Goal: Task Accomplishment & Management: Use online tool/utility

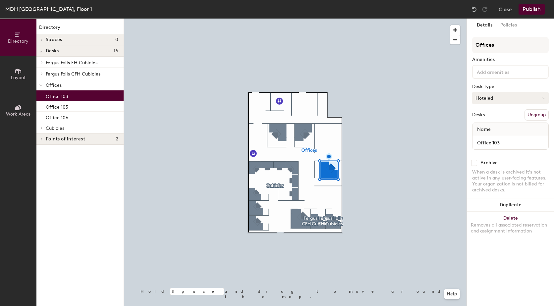
click at [501, 100] on button "Hoteled" at bounding box center [510, 98] width 77 height 12
click at [493, 119] on div "Assigned" at bounding box center [506, 119] width 66 height 10
click at [530, 10] on button "Publish" at bounding box center [532, 9] width 26 height 11
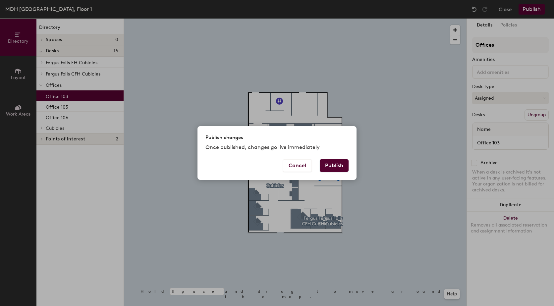
click at [336, 165] on button "Publish" at bounding box center [334, 165] width 29 height 13
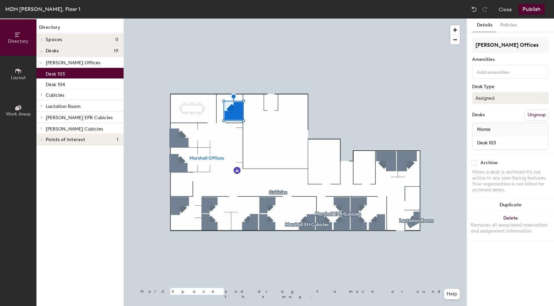
click at [543, 97] on icon at bounding box center [544, 98] width 3 height 3
click at [500, 140] on div "Hoteled" at bounding box center [506, 139] width 66 height 10
click at [183, 19] on div at bounding box center [295, 19] width 343 height 0
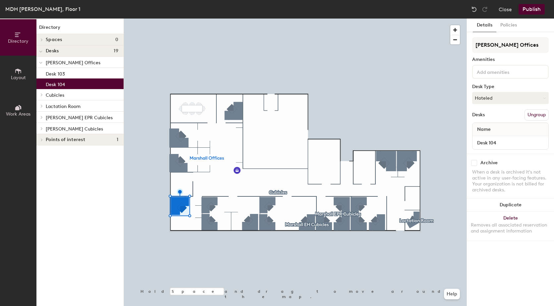
click at [536, 6] on button "Publish" at bounding box center [532, 9] width 26 height 11
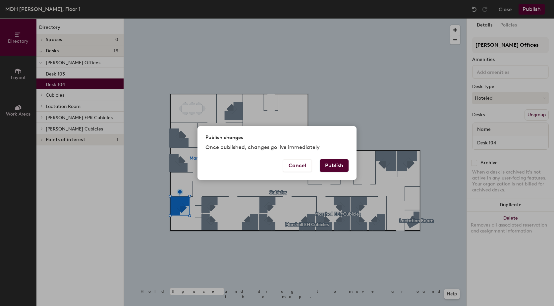
click at [337, 167] on button "Publish" at bounding box center [334, 165] width 29 height 13
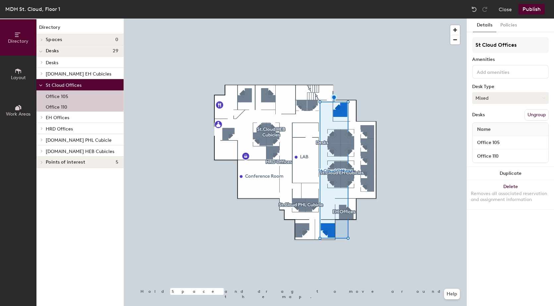
click at [513, 96] on button "Mixed" at bounding box center [510, 98] width 77 height 12
click at [489, 137] on div "Hoteled" at bounding box center [506, 139] width 66 height 10
click at [528, 7] on button "Publish" at bounding box center [532, 9] width 26 height 11
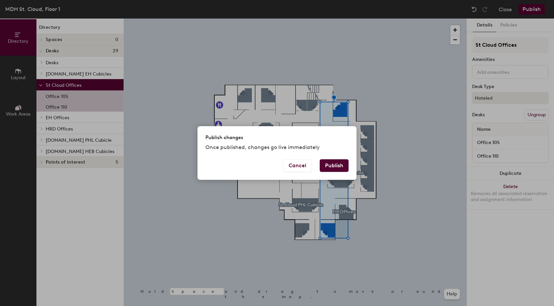
click at [341, 163] on button "Publish" at bounding box center [334, 165] width 29 height 13
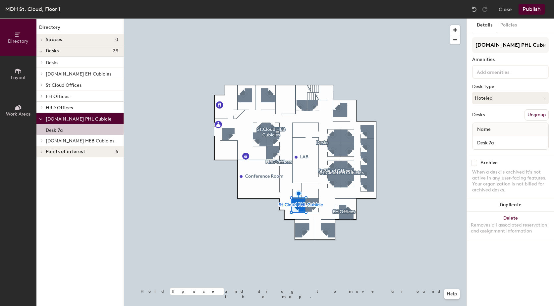
click at [535, 114] on button "Ungroup" at bounding box center [537, 114] width 24 height 11
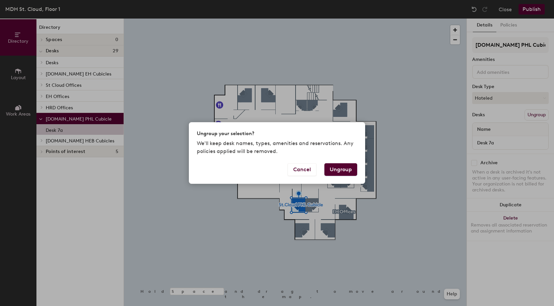
click at [347, 167] on button "Ungroup" at bounding box center [340, 169] width 33 height 13
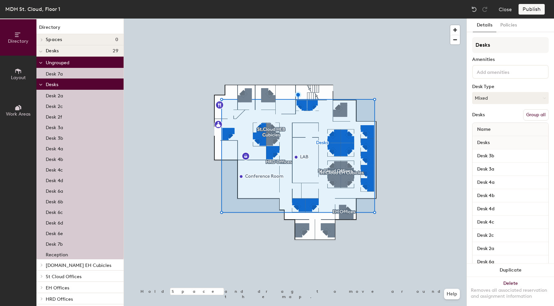
click at [523, 114] on button "Group all" at bounding box center [536, 114] width 26 height 11
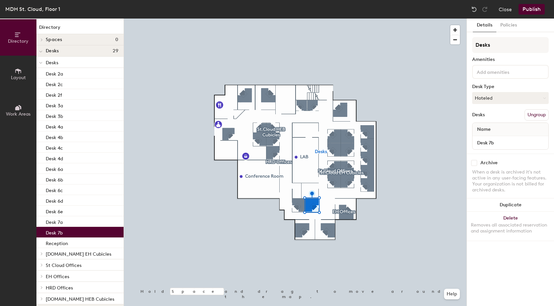
click at [538, 113] on button "Ungroup" at bounding box center [537, 114] width 24 height 11
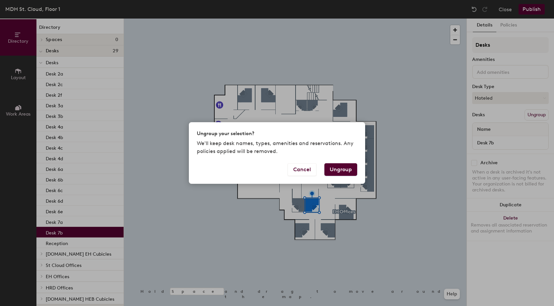
click at [347, 169] on button "Ungroup" at bounding box center [340, 169] width 33 height 13
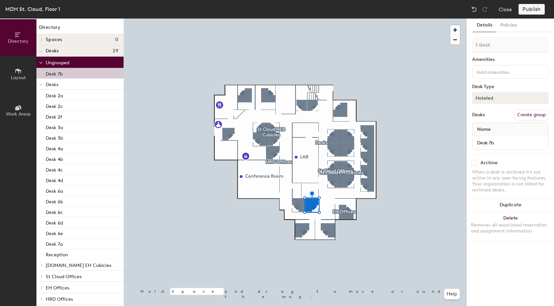
click at [502, 96] on button "Hoteled" at bounding box center [510, 98] width 77 height 12
click at [489, 119] on div "Assigned" at bounding box center [506, 119] width 66 height 10
click at [530, 117] on button "Create group" at bounding box center [531, 114] width 34 height 11
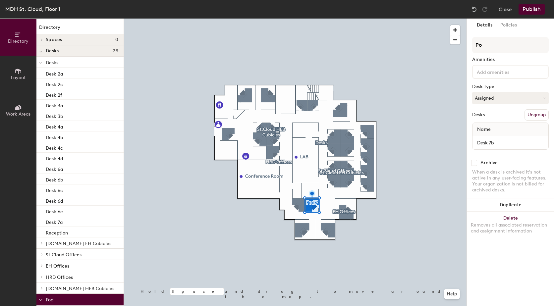
type input "P"
type input "PHL Cubicle"
click at [530, 7] on button "Publish" at bounding box center [532, 9] width 26 height 11
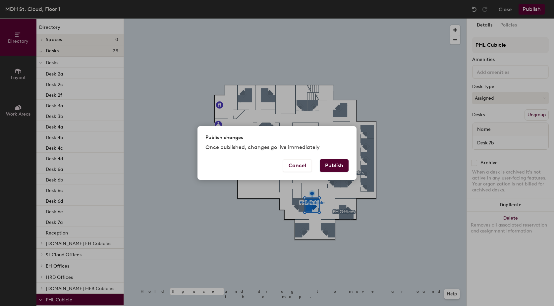
click at [327, 163] on button "Publish" at bounding box center [334, 165] width 29 height 13
